Goal: Find specific page/section

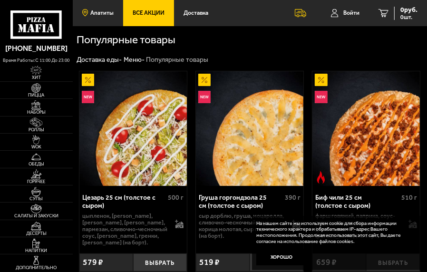
click at [90, 8] on link "Апатиты" at bounding box center [98, 13] width 50 height 26
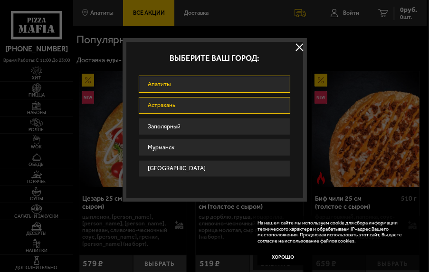
click at [168, 106] on link "Астрахань" at bounding box center [215, 105] width 152 height 17
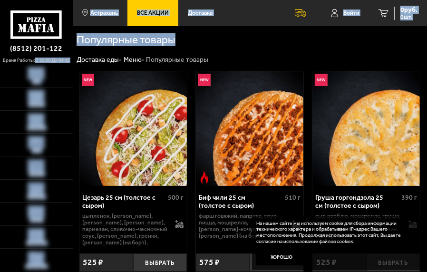
drag, startPoint x: 34, startPoint y: 60, endPoint x: 69, endPoint y: 60, distance: 34.7
click at [71, 60] on p "время работы: c 10:00 до 04:45" at bounding box center [36, 60] width 73 height 9
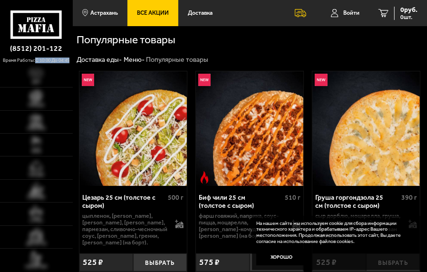
click at [68, 60] on p "время работы: c 10:00 до 04:45" at bounding box center [36, 60] width 73 height 9
click at [108, 13] on span "Астрахань" at bounding box center [104, 13] width 28 height 6
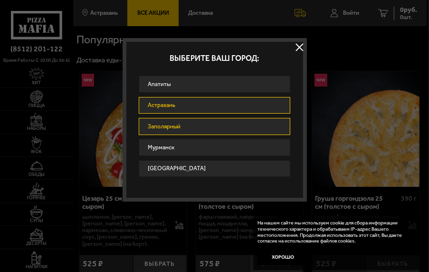
click at [164, 120] on link "Заполярный" at bounding box center [215, 126] width 152 height 17
